Goal: Task Accomplishment & Management: Use online tool/utility

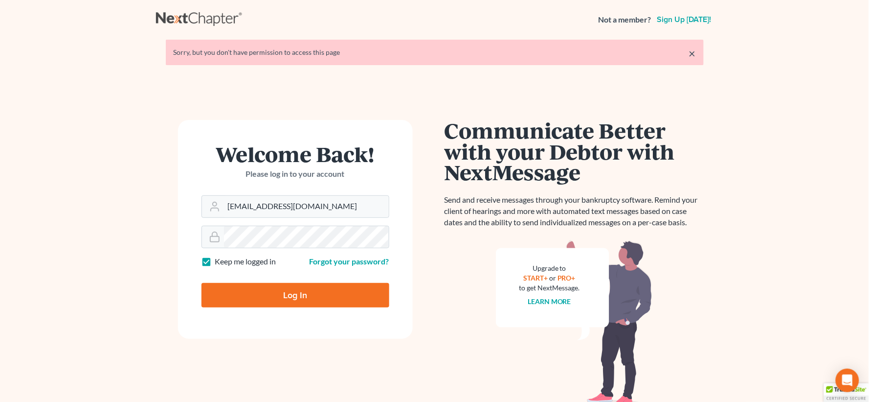
click at [363, 296] on input "Log In" at bounding box center [296, 295] width 188 height 24
type input "Thinking..."
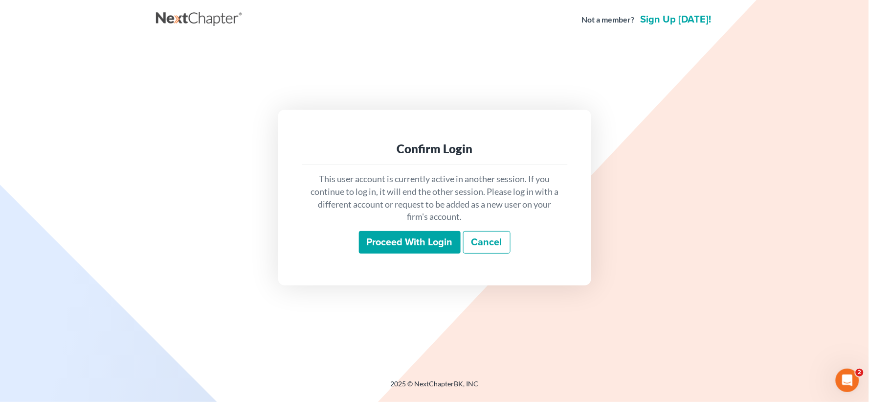
click at [384, 248] on input "Proceed with login" at bounding box center [410, 242] width 102 height 22
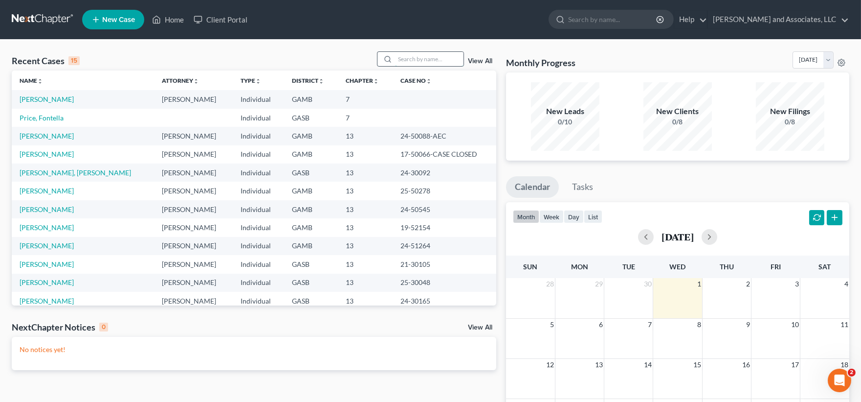
click at [434, 63] on input "search" at bounding box center [429, 59] width 68 height 14
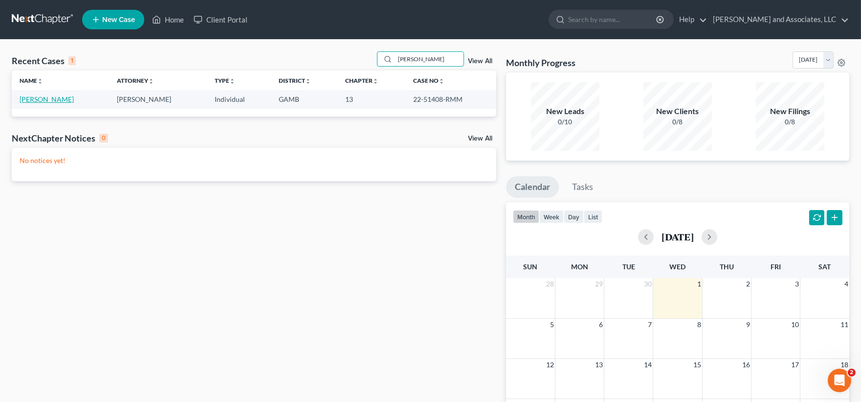
type input "creel"
click at [59, 100] on link "Creel, Amanda" at bounding box center [47, 99] width 54 height 8
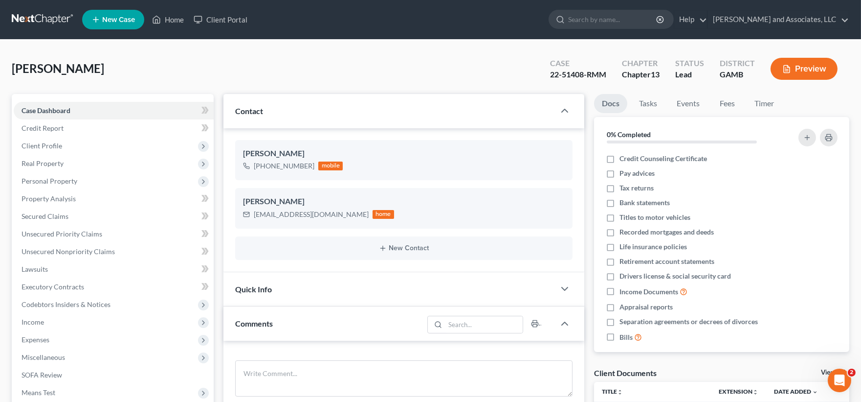
scroll to position [7118, 0]
click at [42, 247] on span "Unsecured Nonpriority Claims" at bounding box center [68, 251] width 93 height 8
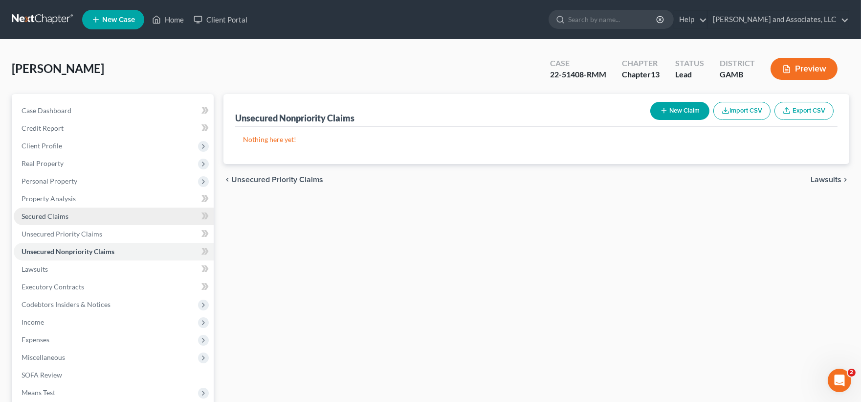
click at [62, 218] on span "Secured Claims" at bounding box center [45, 216] width 47 height 8
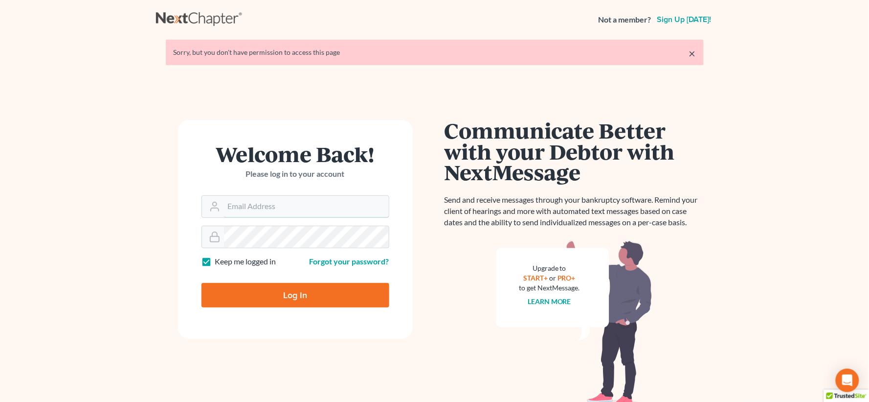
type input "[EMAIL_ADDRESS][DOMAIN_NAME]"
click at [340, 296] on input "Log In" at bounding box center [296, 295] width 188 height 24
type input "Thinking..."
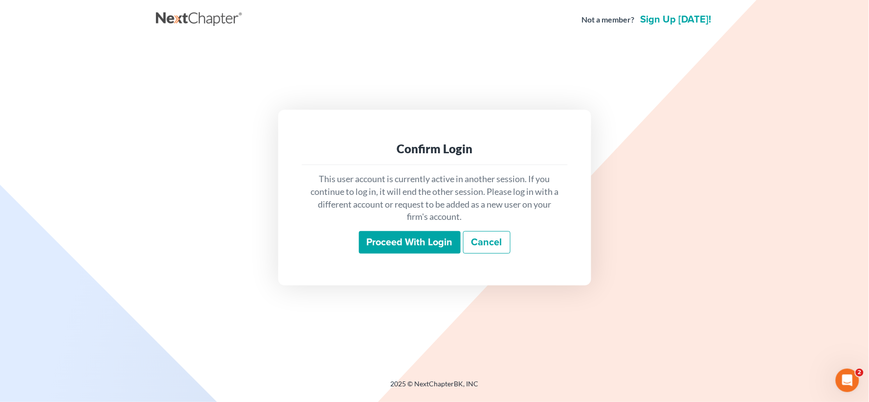
click at [398, 244] on input "Proceed with login" at bounding box center [410, 242] width 102 height 22
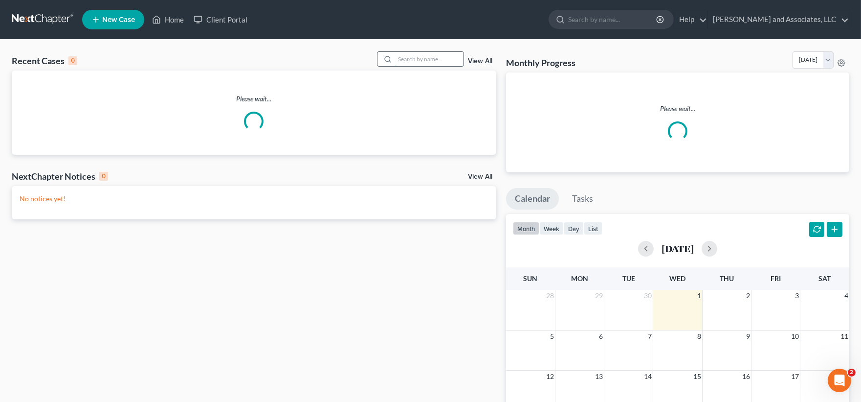
click at [419, 62] on input "search" at bounding box center [429, 59] width 68 height 14
